Goal: Transaction & Acquisition: Purchase product/service

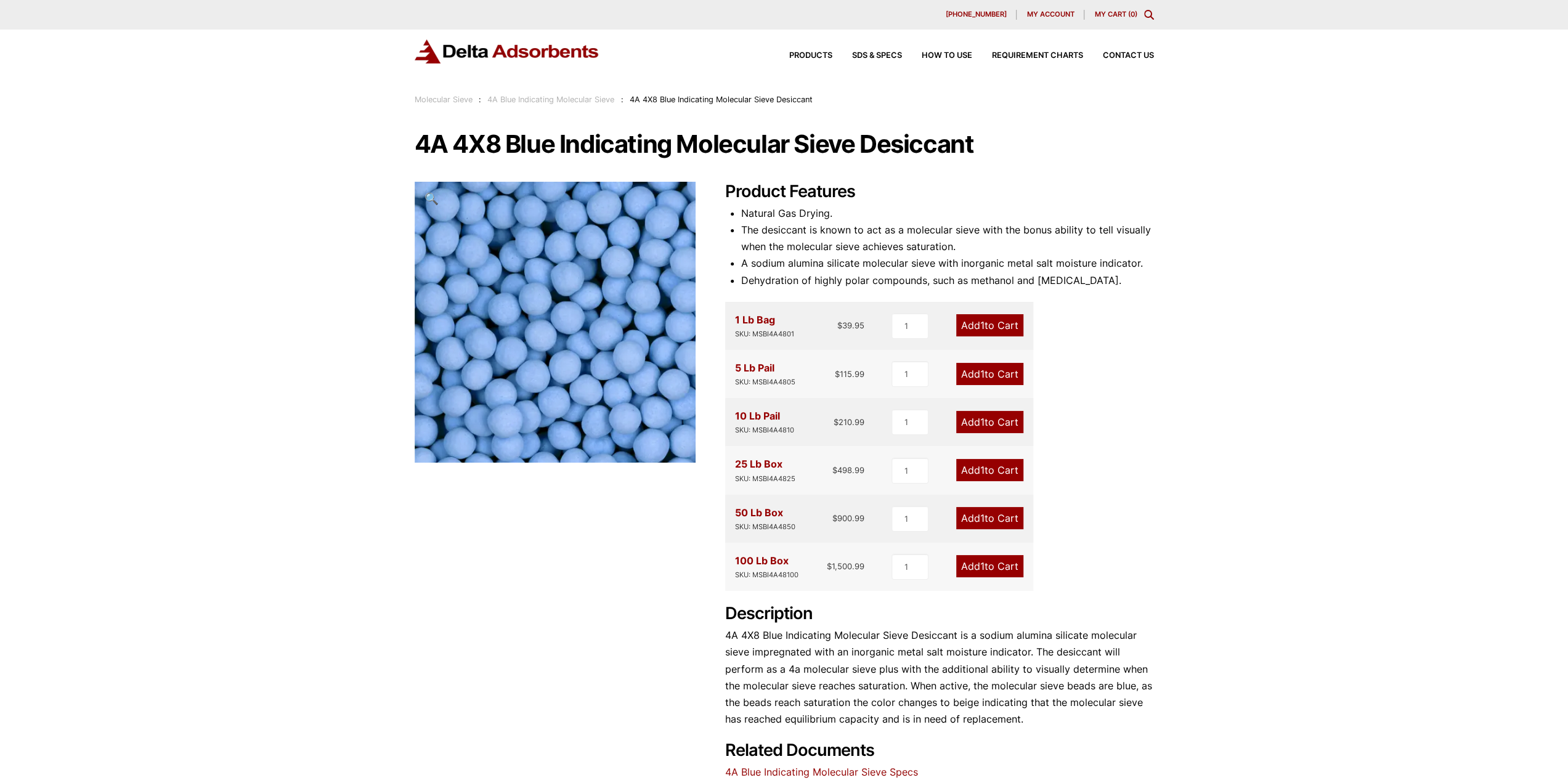
click at [561, 99] on link "4A Blue Indicating Molecular Sieve" at bounding box center [551, 100] width 127 height 9
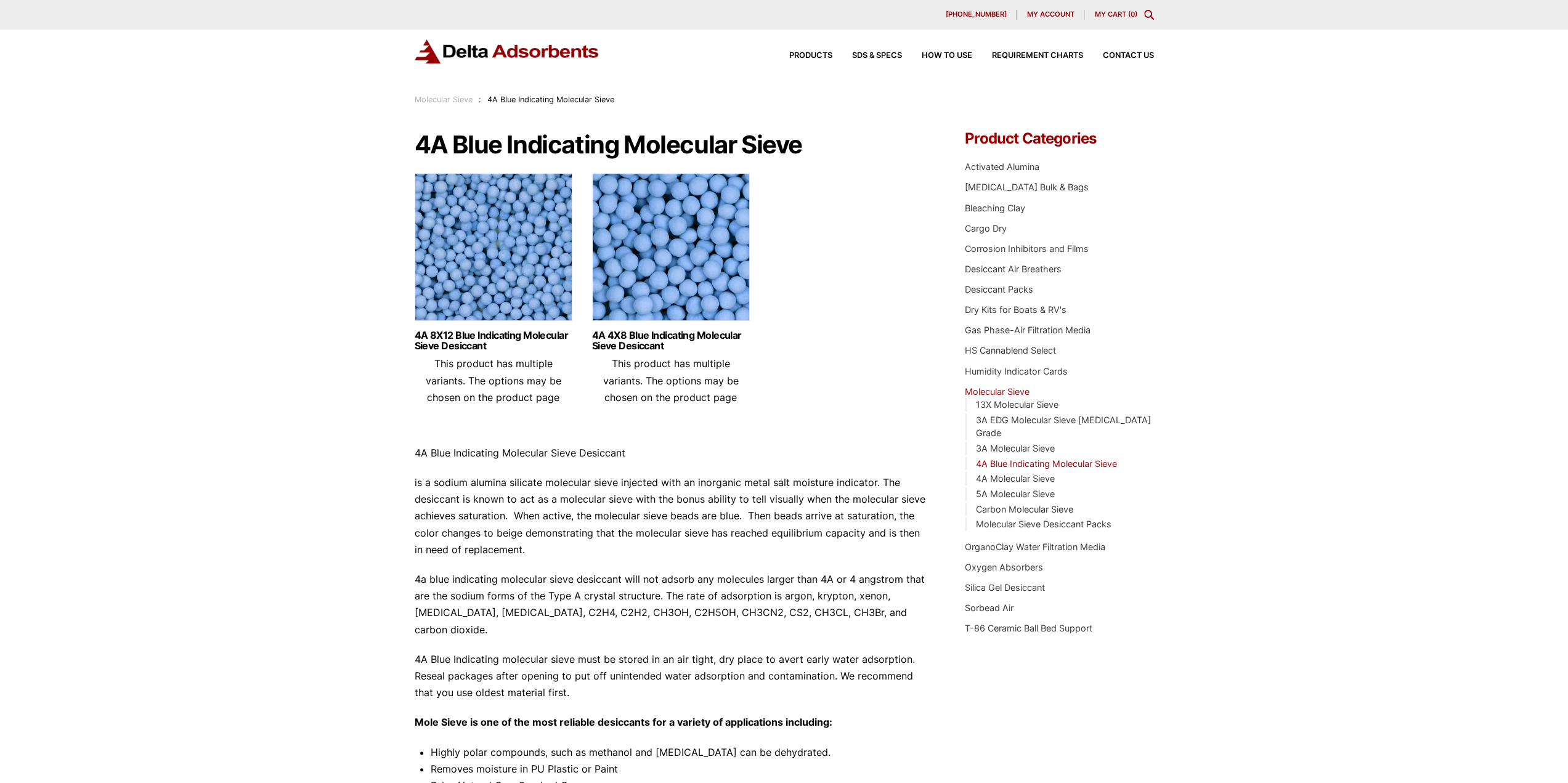
click at [458, 91] on div "Products SDS & SPECS How to Use Requirement Charts Contact Us" at bounding box center [784, 61] width 1568 height 64
click at [447, 99] on link "Molecular Sieve" at bounding box center [443, 100] width 58 height 9
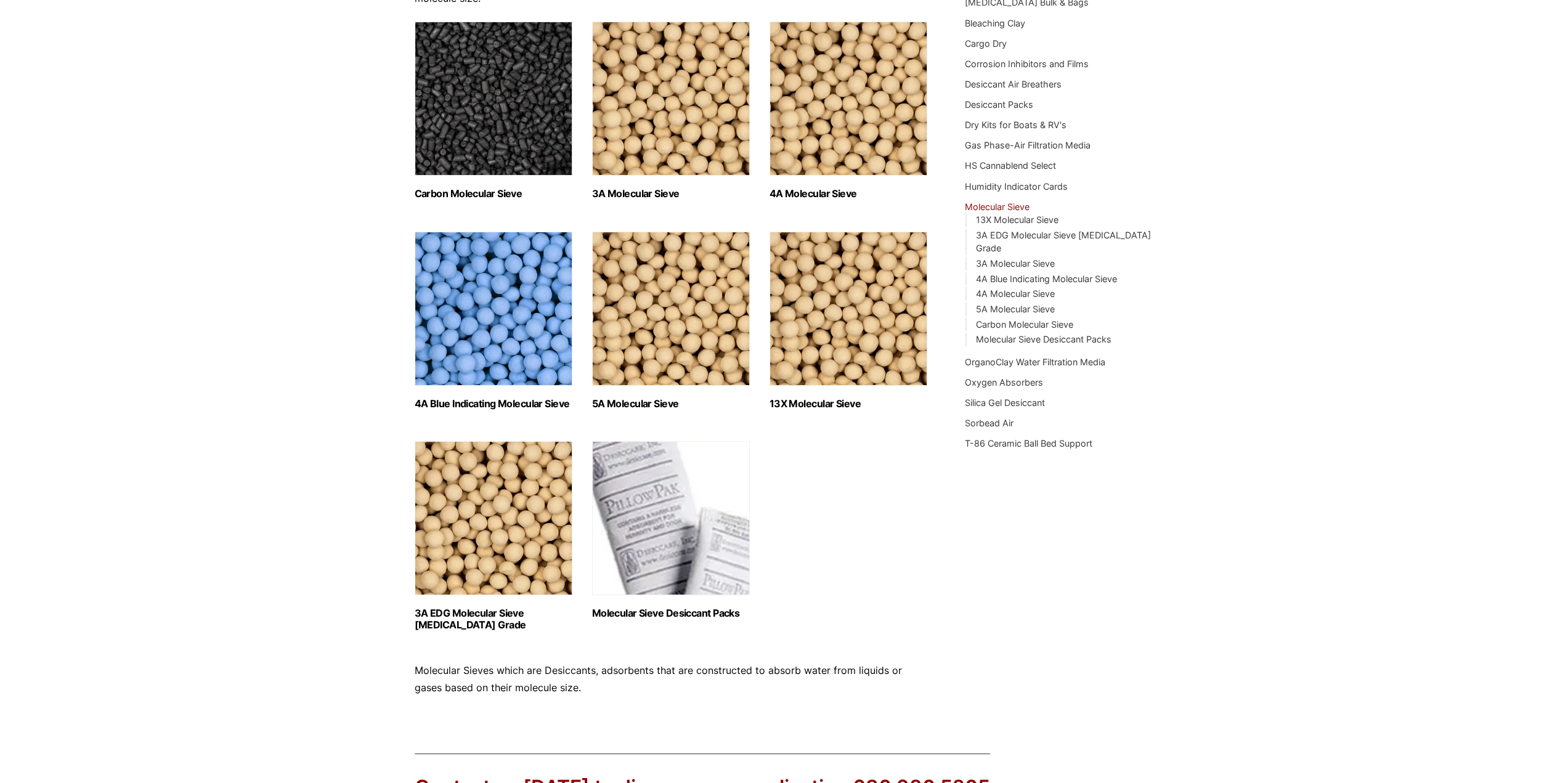
scroll to position [123, 0]
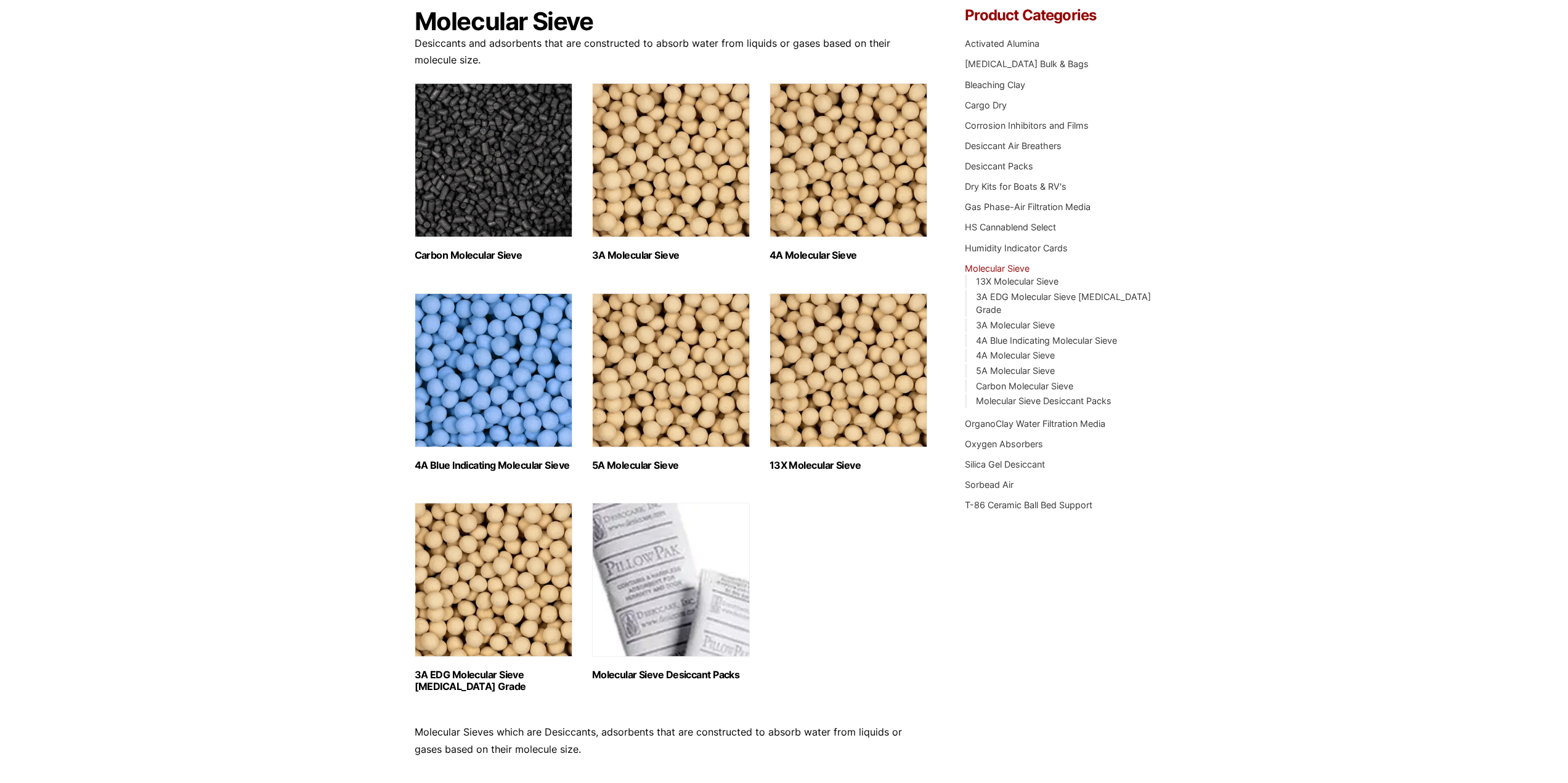
click at [853, 160] on img "Visit product category 4A Molecular Sieve" at bounding box center [848, 160] width 157 height 154
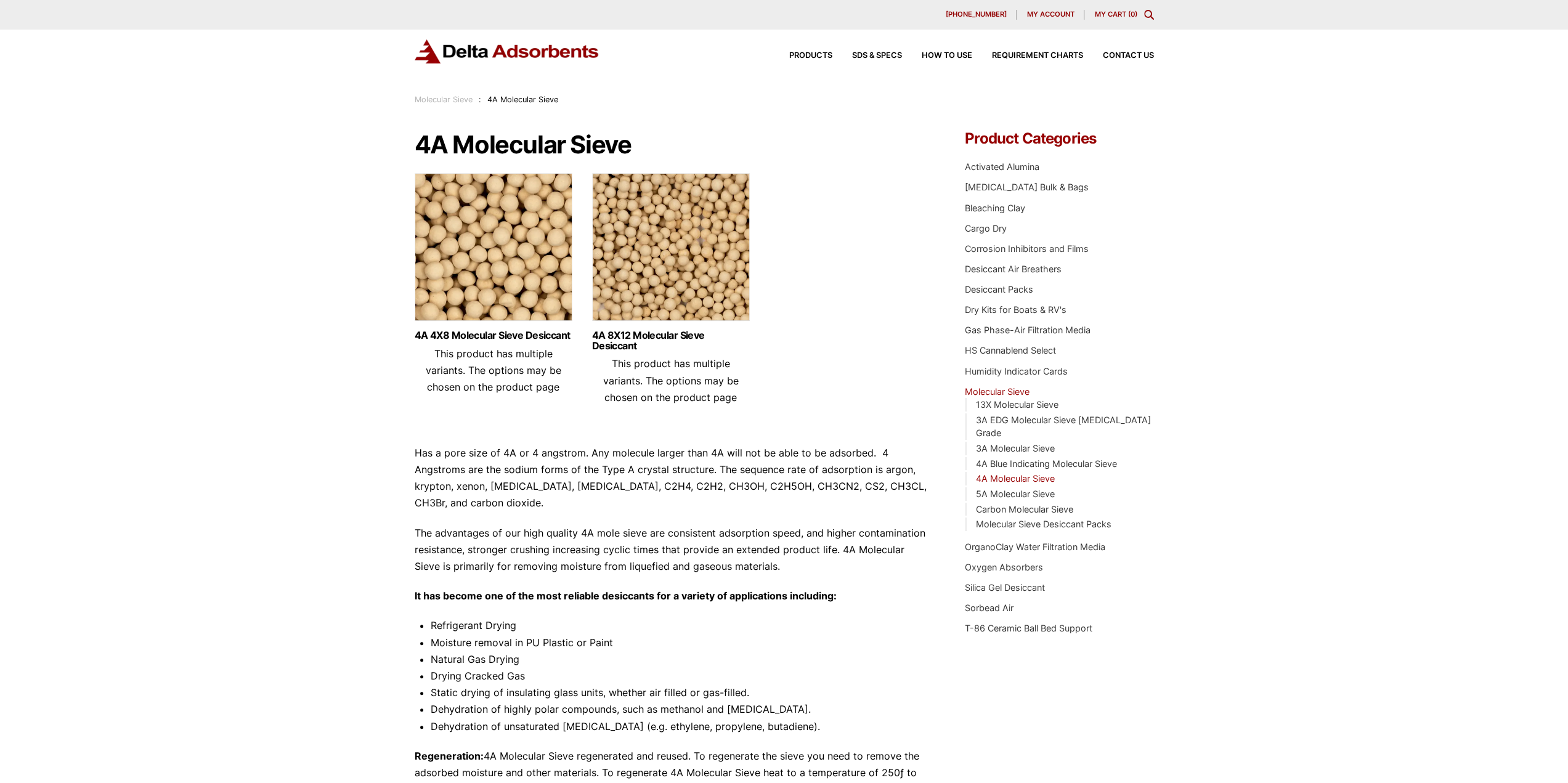
click at [696, 241] on img at bounding box center [670, 249] width 157 height 154
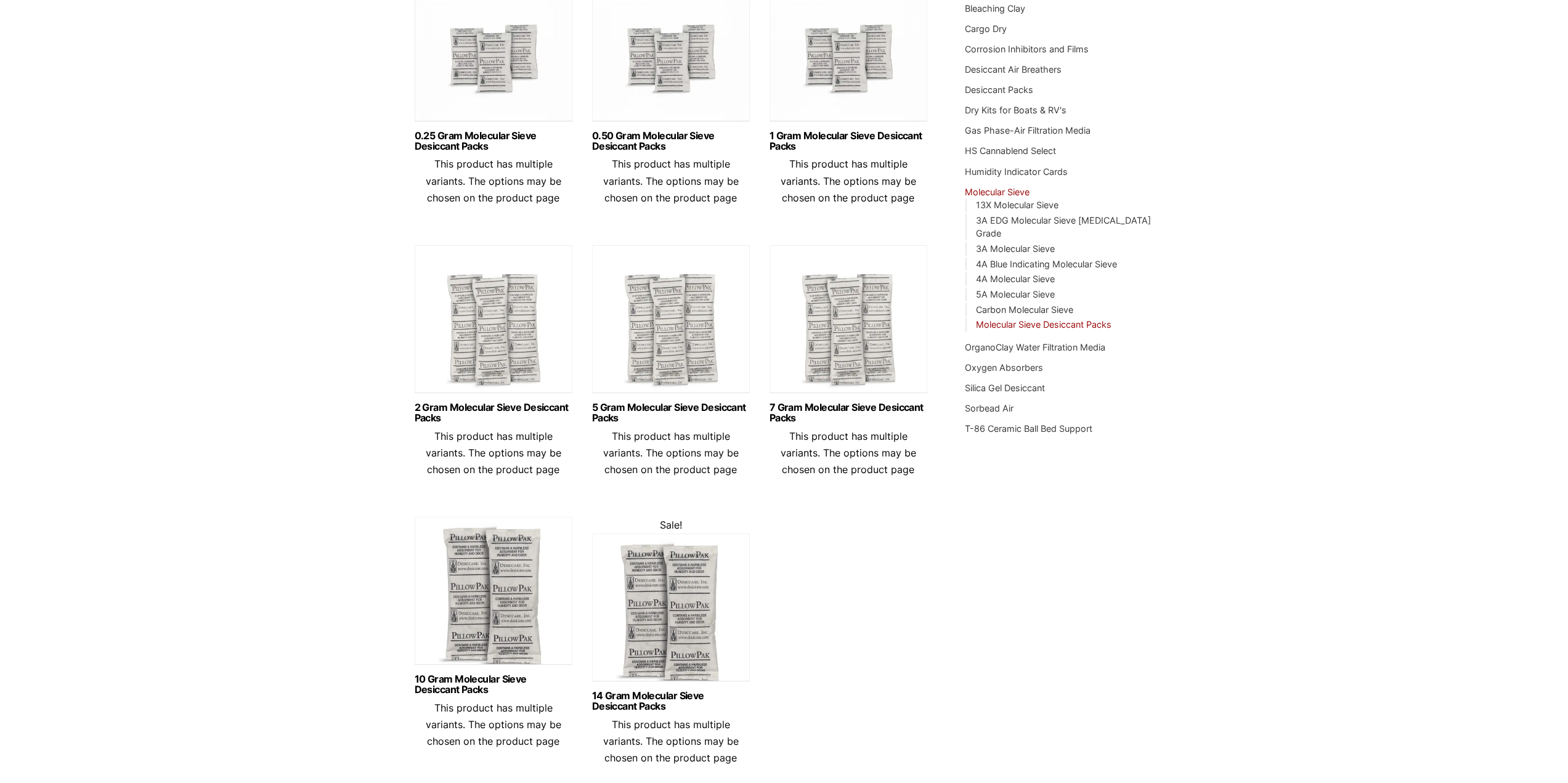
scroll to position [308, 0]
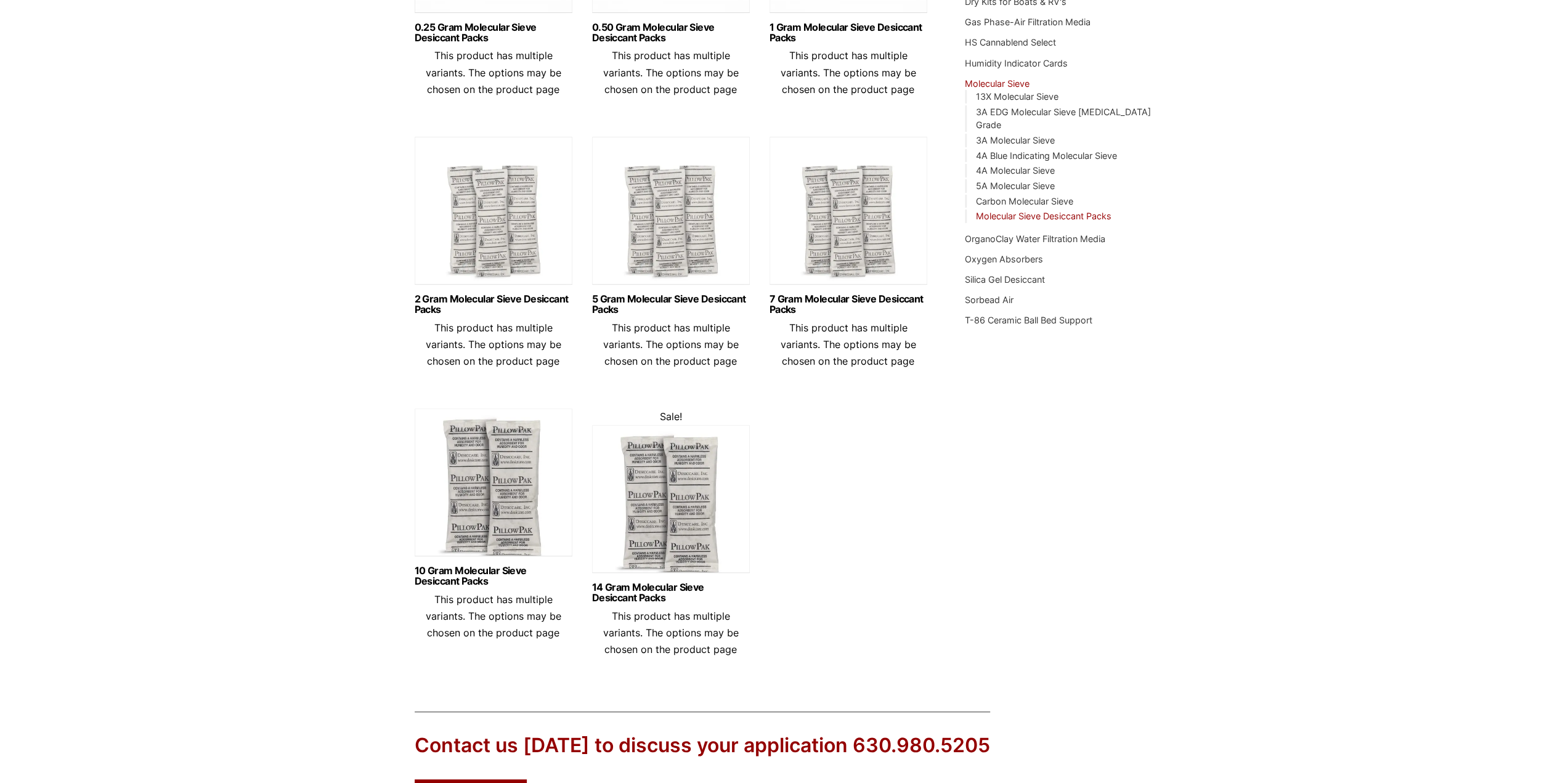
click at [165, 299] on div "Our website has detected that you are using an outdated browser that will preve…" at bounding box center [784, 328] width 1568 height 1272
